Goal: Information Seeking & Learning: Learn about a topic

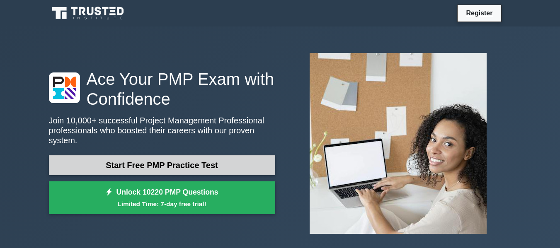
click at [153, 165] on link "Start Free PMP Practice Test" at bounding box center [162, 165] width 226 height 20
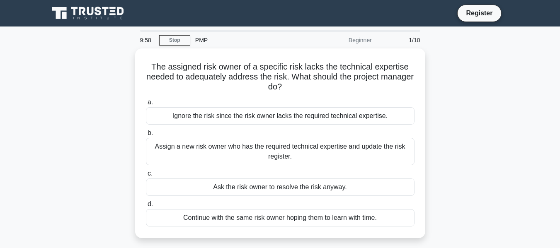
click at [468, 128] on div "The assigned risk owner of a specific risk lacks the technical expertise needed…" at bounding box center [280, 148] width 473 height 200
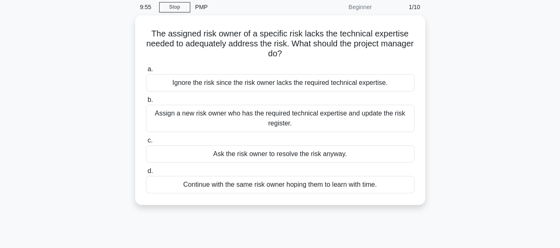
scroll to position [17, 0]
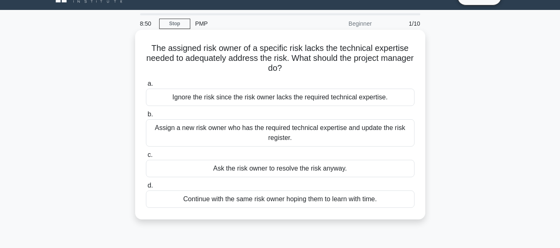
click at [284, 203] on div "Continue with the same risk owner hoping them to learn with time." at bounding box center [280, 199] width 269 height 17
click at [146, 189] on input "d. Continue with the same risk owner hoping them to learn with time." at bounding box center [146, 185] width 0 height 5
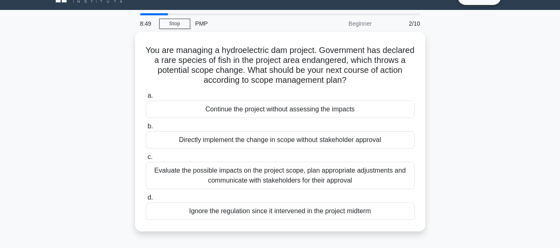
scroll to position [0, 0]
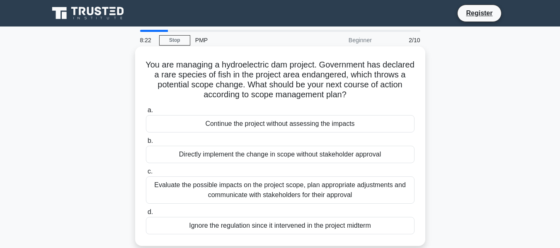
click at [163, 185] on div "Evaluate the possible impacts on the project scope, plan appropriate adjustment…" at bounding box center [280, 190] width 269 height 27
click at [146, 175] on input "c. Evaluate the possible impacts on the project scope, plan appropriate adjustm…" at bounding box center [146, 171] width 0 height 5
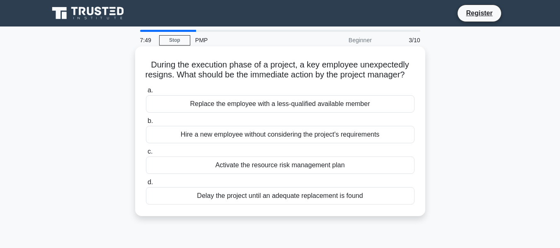
click at [241, 174] on div "Activate the resource risk management plan" at bounding box center [280, 165] width 269 height 17
click at [146, 155] on input "c. Activate the resource risk management plan" at bounding box center [146, 151] width 0 height 5
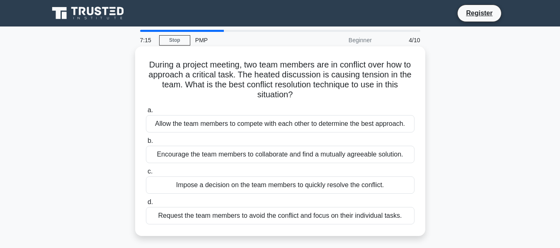
click at [262, 155] on div "Encourage the team members to collaborate and find a mutually agreeable solutio…" at bounding box center [280, 154] width 269 height 17
click at [146, 144] on input "b. Encourage the team members to collaborate and find a mutually agreeable solu…" at bounding box center [146, 140] width 0 height 5
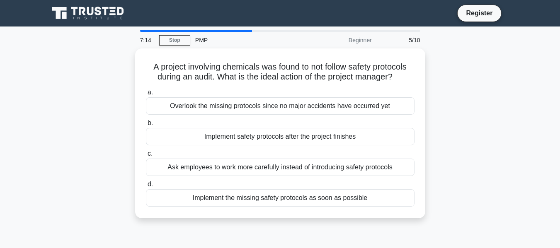
click at [262, 155] on label "c. Ask employees to work more carefully instead of introducing safety protocols" at bounding box center [280, 162] width 269 height 27
click at [146, 155] on input "c. Ask employees to work more carefully instead of introducing safety protocols" at bounding box center [146, 153] width 0 height 5
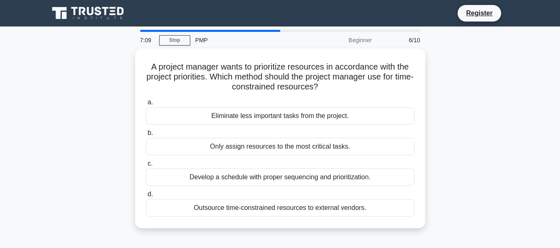
click at [96, 141] on div "A project manager wants to prioritize resources in accordance with the project …" at bounding box center [280, 143] width 473 height 190
click at [102, 156] on div "A project manager wants to prioritize resources in accordance with the project …" at bounding box center [280, 143] width 473 height 190
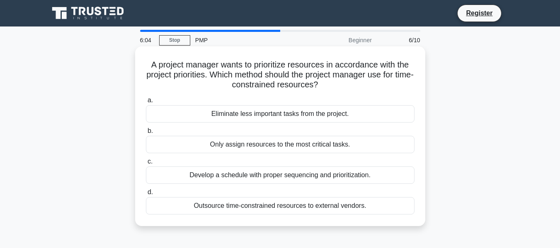
click at [177, 177] on div "Develop a schedule with proper sequencing and prioritization." at bounding box center [280, 175] width 269 height 17
click at [146, 165] on input "c. Develop a schedule with proper sequencing and prioritization." at bounding box center [146, 161] width 0 height 5
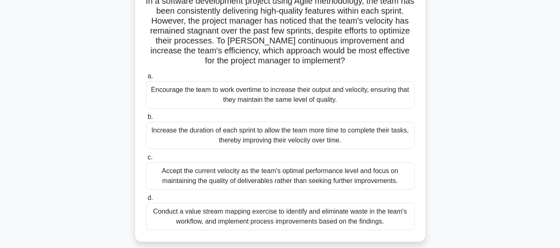
scroll to position [64, 0]
click at [376, 224] on div "Conduct a value stream mapping exercise to identify and eliminate waste in the …" at bounding box center [280, 216] width 269 height 27
click at [146, 201] on input "d. Conduct a value stream mapping exercise to identify and eliminate waste in t…" at bounding box center [146, 197] width 0 height 5
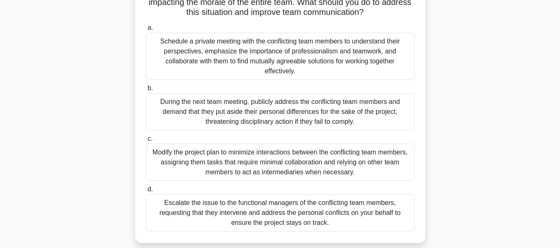
scroll to position [113, 0]
click at [279, 56] on div "Schedule a private meeting with the conflicting team members to understand thei…" at bounding box center [280, 55] width 269 height 47
click at [146, 30] on input "a. Schedule a private meeting with the conflicting team members to understand t…" at bounding box center [146, 27] width 0 height 5
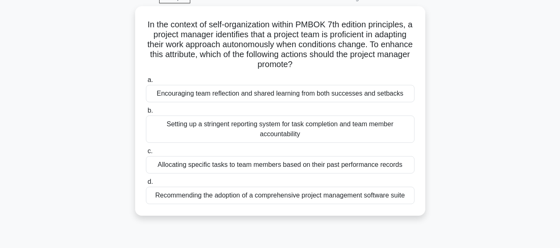
scroll to position [43, 0]
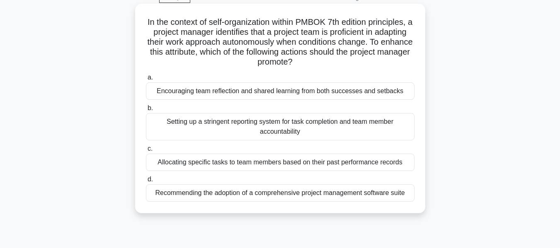
click at [283, 92] on div "Encouraging team reflection and shared learning from both successes and setbacks" at bounding box center [280, 90] width 269 height 17
click at [146, 80] on input "a. Encouraging team reflection and shared learning from both successes and setb…" at bounding box center [146, 77] width 0 height 5
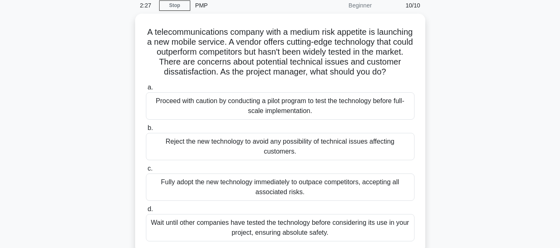
scroll to position [36, 0]
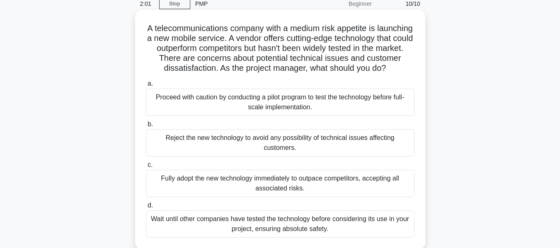
click at [226, 115] on div "Proceed with caution by conducting a pilot program to test the technology befor…" at bounding box center [280, 102] width 269 height 27
click at [146, 87] on input "a. Proceed with caution by conducting a pilot program to test the technology be…" at bounding box center [146, 83] width 0 height 5
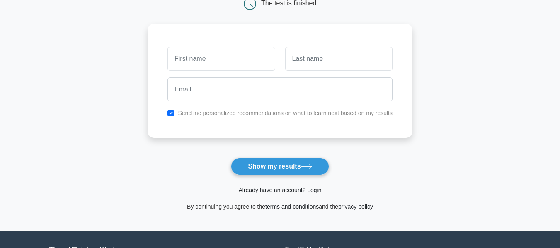
scroll to position [92, 0]
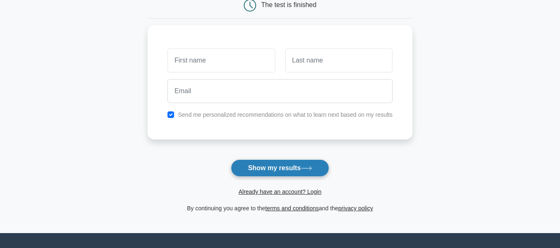
click at [296, 162] on button "Show my results" at bounding box center [280, 168] width 98 height 17
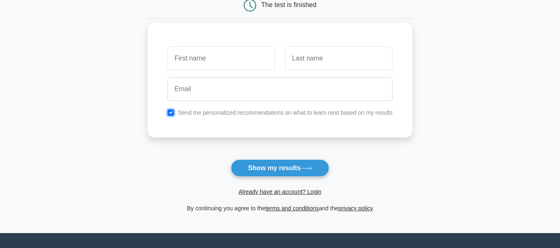
click at [170, 113] on input "checkbox" at bounding box center [170, 112] width 7 height 7
checkbox input "false"
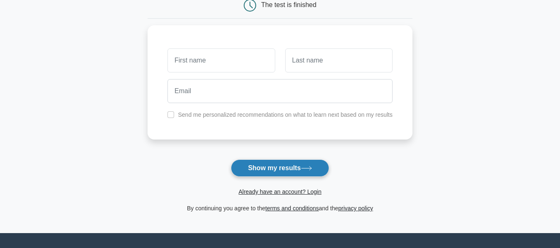
click at [269, 172] on button "Show my results" at bounding box center [280, 168] width 98 height 17
type input "yuik"
click at [246, 168] on button "Show my results" at bounding box center [280, 168] width 98 height 17
type input "klk"
click at [271, 167] on button "Show my results" at bounding box center [280, 168] width 98 height 17
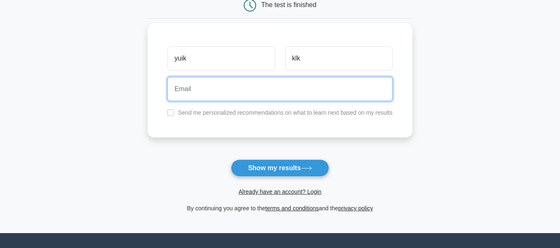
click at [233, 91] on input "email" at bounding box center [279, 89] width 225 height 24
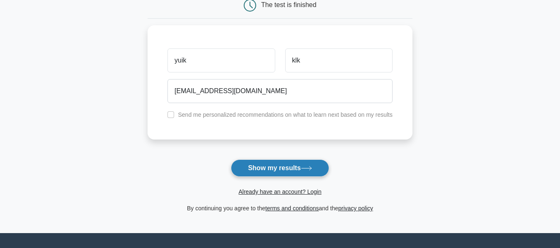
click at [265, 168] on button "Show my results" at bounding box center [280, 168] width 98 height 17
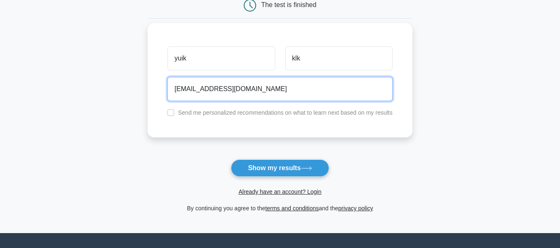
click at [185, 91] on input "رابمينب@gmial.com" at bounding box center [279, 89] width 225 height 24
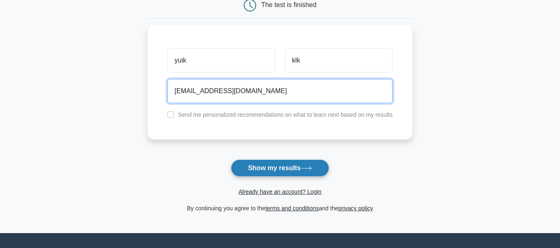
type input "ttgt@gmial.com"
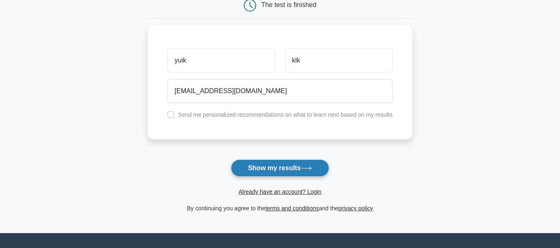
click at [252, 166] on button "Show my results" at bounding box center [280, 168] width 98 height 17
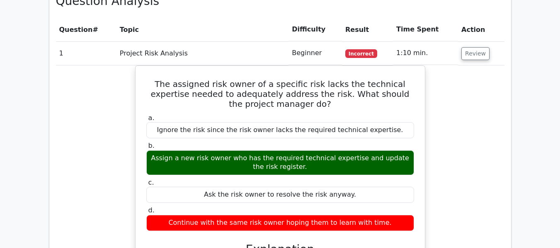
scroll to position [778, 0]
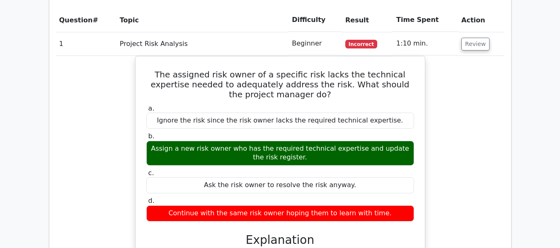
drag, startPoint x: 560, startPoint y: 130, endPoint x: 559, endPoint y: 139, distance: 9.2
click at [559, 139] on main "Go Premium Project Management Professional Preparation Package (2025) Earn 35 P…" at bounding box center [280, 113] width 560 height 1731
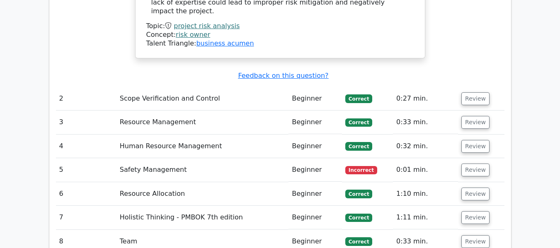
scroll to position [1109, 0]
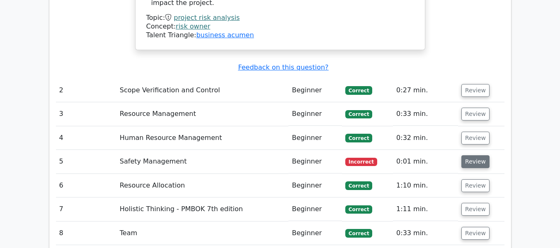
click at [468, 155] on button "Review" at bounding box center [475, 161] width 28 height 13
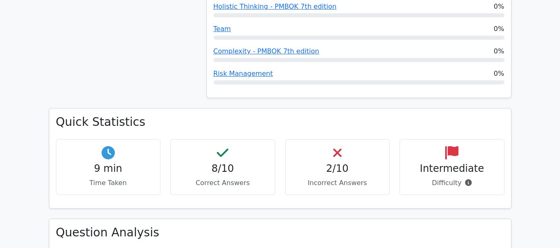
scroll to position [563, 0]
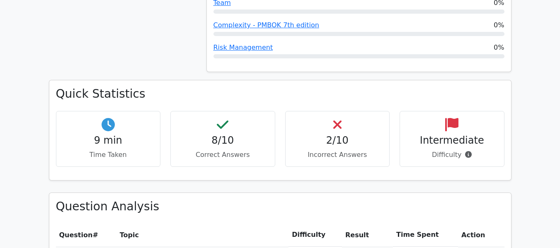
click at [433, 135] on h4 "Intermediate" at bounding box center [452, 141] width 91 height 12
click at [437, 150] on p "Difficulty" at bounding box center [452, 155] width 91 height 10
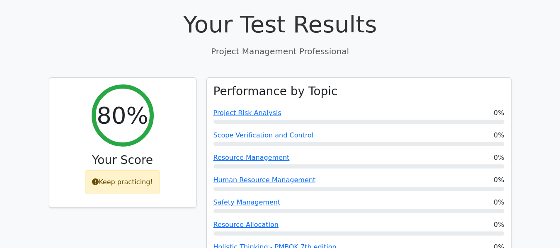
scroll to position [300, 0]
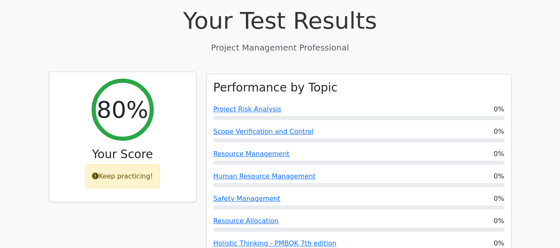
click at [118, 165] on div "Keep practicing!" at bounding box center [122, 177] width 75 height 24
click at [99, 173] on icon at bounding box center [95, 176] width 7 height 7
click at [114, 165] on div "Keep practicing!" at bounding box center [122, 177] width 75 height 24
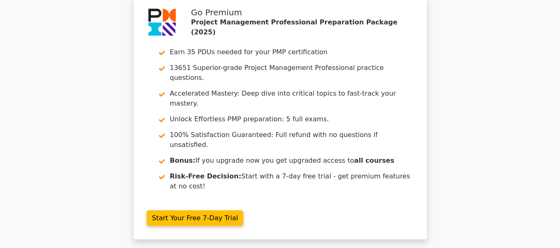
scroll to position [1855, 0]
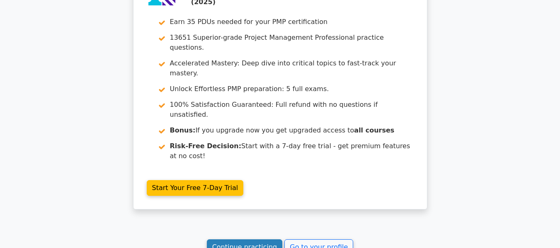
click at [257, 240] on link "Continue practicing" at bounding box center [245, 248] width 76 height 16
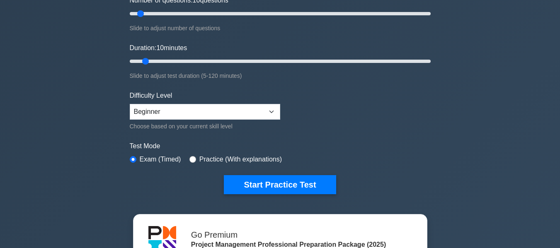
scroll to position [124, 0]
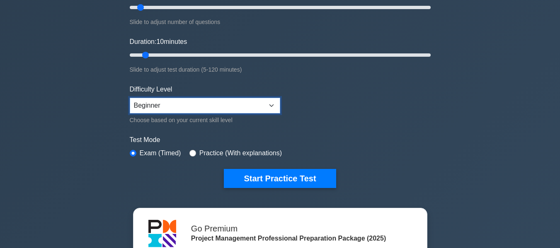
click at [247, 102] on select "Beginner Intermediate Expert" at bounding box center [205, 106] width 150 height 16
select select "expert"
click at [130, 98] on select "Beginner Intermediate Expert" at bounding box center [205, 106] width 150 height 16
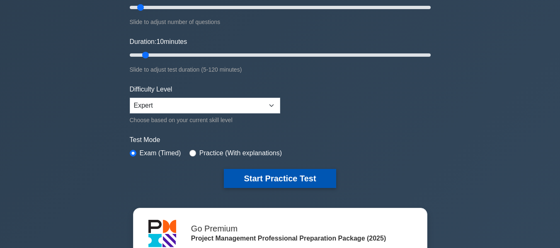
click at [247, 182] on button "Start Practice Test" at bounding box center [280, 178] width 112 height 19
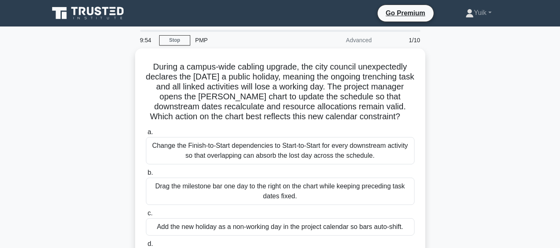
click at [507, 163] on div "During a campus-wide cabling upgrade, the city council unexpectedly declares th…" at bounding box center [280, 173] width 473 height 250
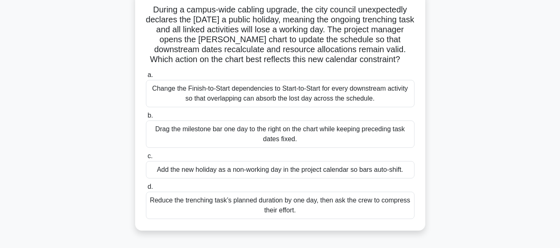
scroll to position [61, 0]
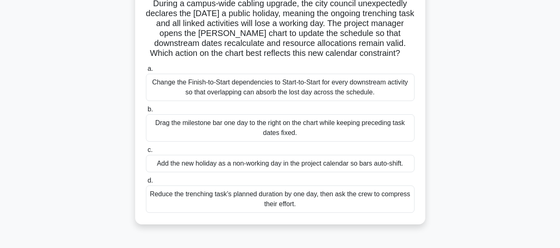
click at [212, 85] on div "Change the Finish-to-Start dependencies to Start-to-Start for every downstream …" at bounding box center [280, 87] width 269 height 27
click at [146, 72] on input "a. Change the Finish-to-Start dependencies to Start-to-Start for every downstre…" at bounding box center [146, 68] width 0 height 5
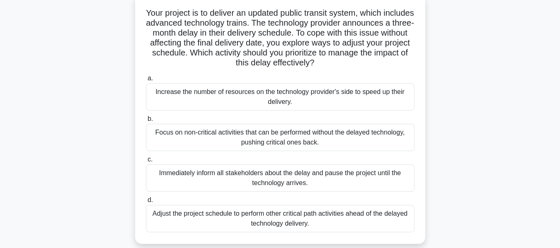
scroll to position [56, 0]
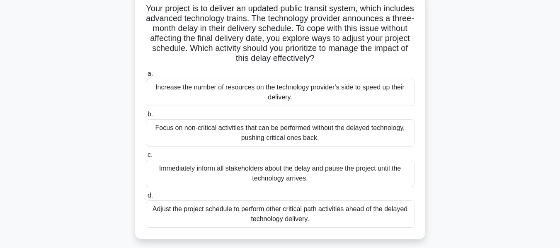
click at [225, 219] on div "Adjust the project schedule to perform other critical path activities ahead of …" at bounding box center [280, 214] width 269 height 27
click at [146, 199] on input "d. Adjust the project schedule to perform other critical path activities ahead …" at bounding box center [146, 195] width 0 height 5
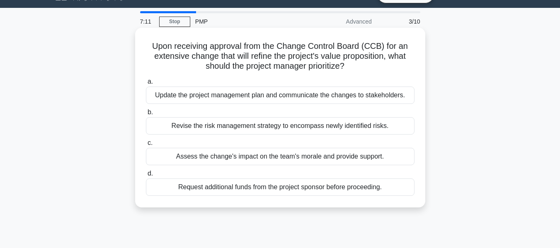
scroll to position [0, 0]
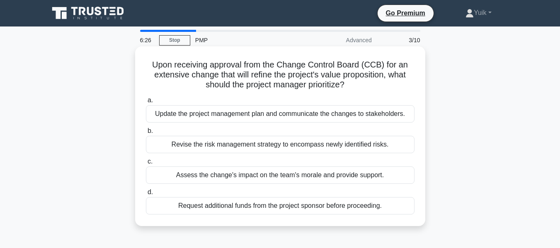
click at [354, 116] on div "Update the project management plan and communicate the changes to stakeholders." at bounding box center [280, 113] width 269 height 17
click at [146, 103] on input "a. Update the project management plan and communicate the changes to stakeholde…" at bounding box center [146, 100] width 0 height 5
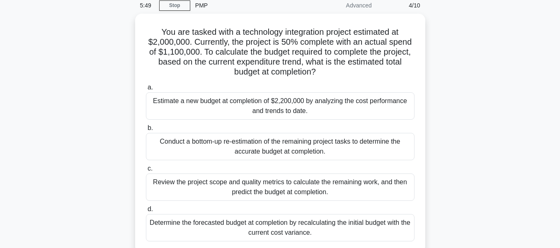
scroll to position [33, 0]
click at [325, 111] on div "Estimate a new budget at completion of $2,200,000 by analyzing the cost perform…" at bounding box center [280, 105] width 269 height 27
click at [146, 90] on input "a. Estimate a new budget at completion of $2,200,000 by analyzing the cost perf…" at bounding box center [146, 87] width 0 height 5
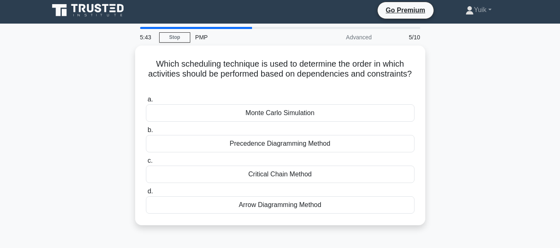
scroll to position [0, 0]
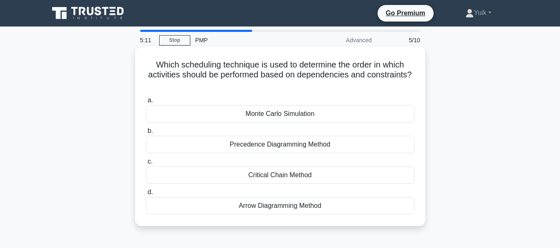
click at [245, 176] on div "Critical Chain Method" at bounding box center [280, 175] width 269 height 17
click at [146, 165] on input "c. Critical Chain Method" at bounding box center [146, 161] width 0 height 5
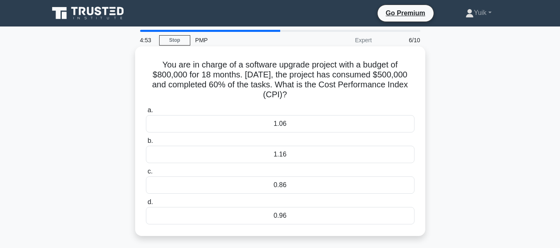
click at [259, 156] on div "1.16" at bounding box center [280, 154] width 269 height 17
click at [146, 144] on input "b. 1.16" at bounding box center [146, 140] width 0 height 5
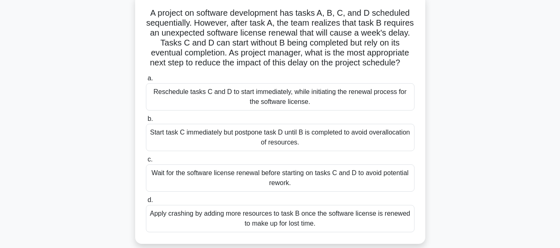
scroll to position [60, 0]
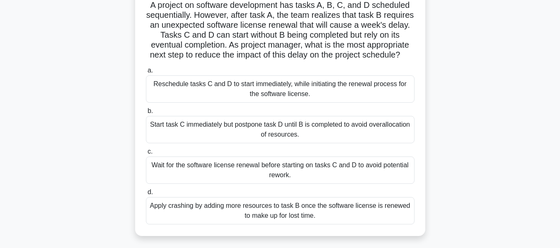
click at [286, 99] on div "Reschedule tasks C and D to start immediately, while initiating the renewal pro…" at bounding box center [280, 88] width 269 height 27
click at [146, 73] on input "a. Reschedule tasks C and D to start immediately, while initiating the renewal …" at bounding box center [146, 70] width 0 height 5
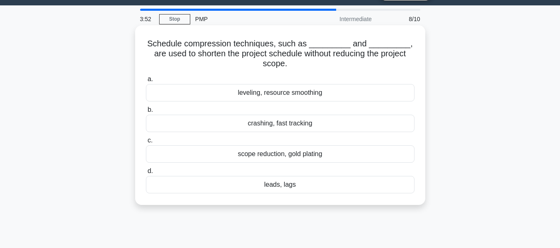
scroll to position [0, 0]
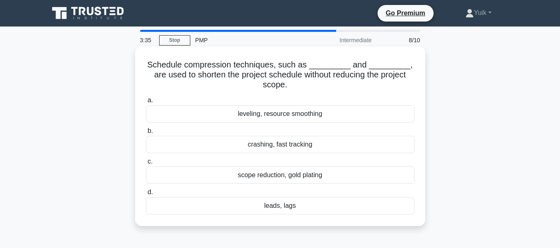
click at [264, 145] on div "crashing, fast tracking" at bounding box center [280, 144] width 269 height 17
click at [146, 134] on input "b. crashing, fast tracking" at bounding box center [146, 130] width 0 height 5
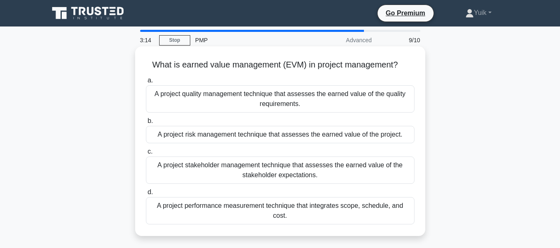
click at [318, 208] on div "A project performance measurement technique that integrates scope, schedule, an…" at bounding box center [280, 210] width 269 height 27
click at [146, 195] on input "d. A project performance measurement technique that integrates scope, schedule,…" at bounding box center [146, 192] width 0 height 5
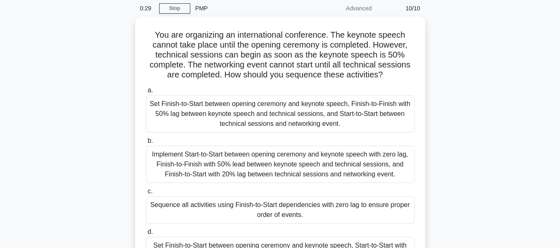
scroll to position [33, 0]
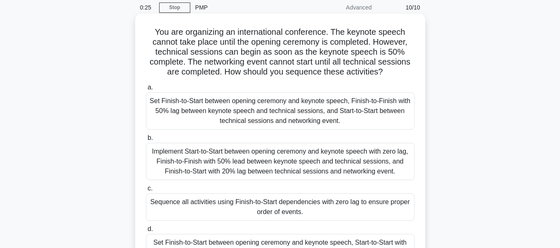
click at [338, 206] on div "Sequence all activities using Finish-to-Start dependencies with zero lag to ens…" at bounding box center [280, 207] width 269 height 27
click at [146, 192] on input "c. Sequence all activities using Finish-to-Start dependencies with zero lag to …" at bounding box center [146, 188] width 0 height 5
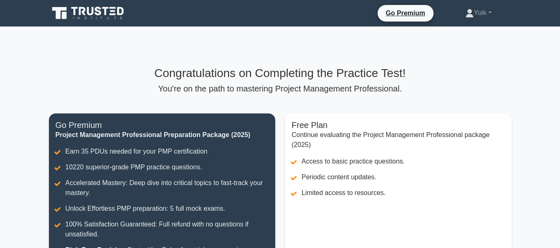
click at [356, 82] on div "Congratulations on Completing the Practice Test! You're on the path to masterin…" at bounding box center [280, 79] width 463 height 27
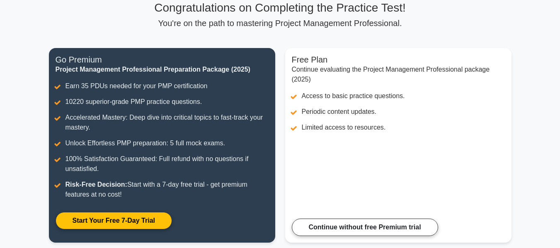
scroll to position [65, 0]
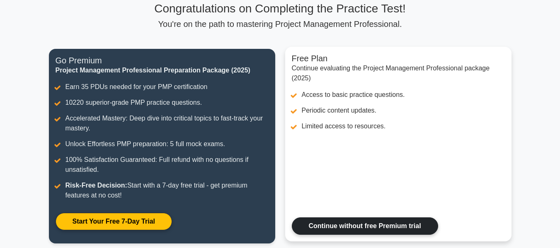
click at [342, 223] on link "Continue without free Premium trial" at bounding box center [365, 226] width 146 height 17
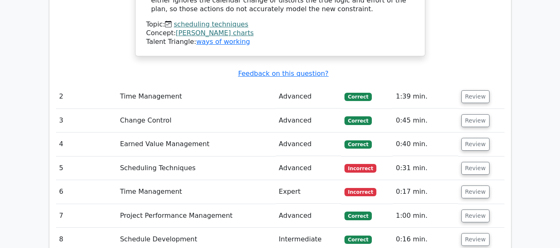
scroll to position [1079, 0]
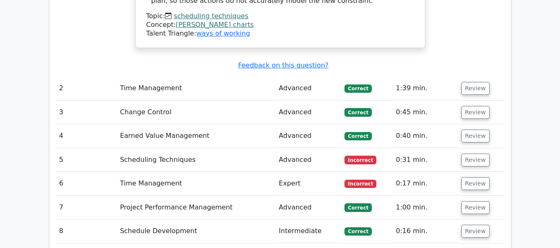
click at [405, 148] on td "0:31 min." at bounding box center [425, 160] width 65 height 24
click at [467, 154] on button "Review" at bounding box center [475, 160] width 28 height 13
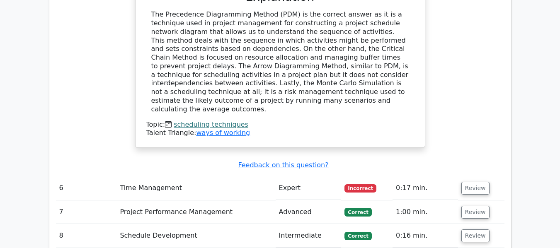
scroll to position [1453, 0]
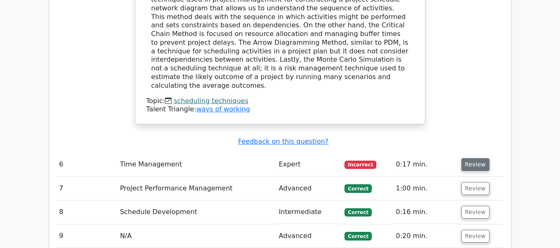
click at [475, 158] on button "Review" at bounding box center [475, 164] width 28 height 13
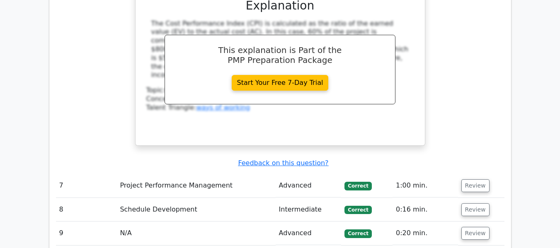
scroll to position [1855, 0]
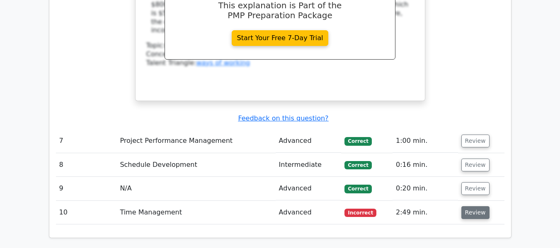
click at [476, 206] on button "Review" at bounding box center [475, 212] width 28 height 13
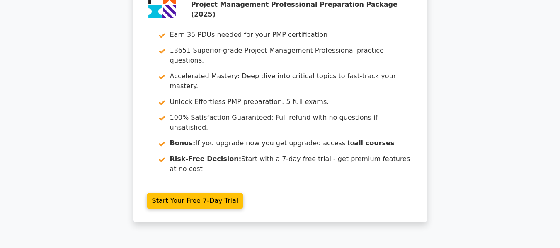
scroll to position [0, 0]
